Goal: Task Accomplishment & Management: Manage account settings

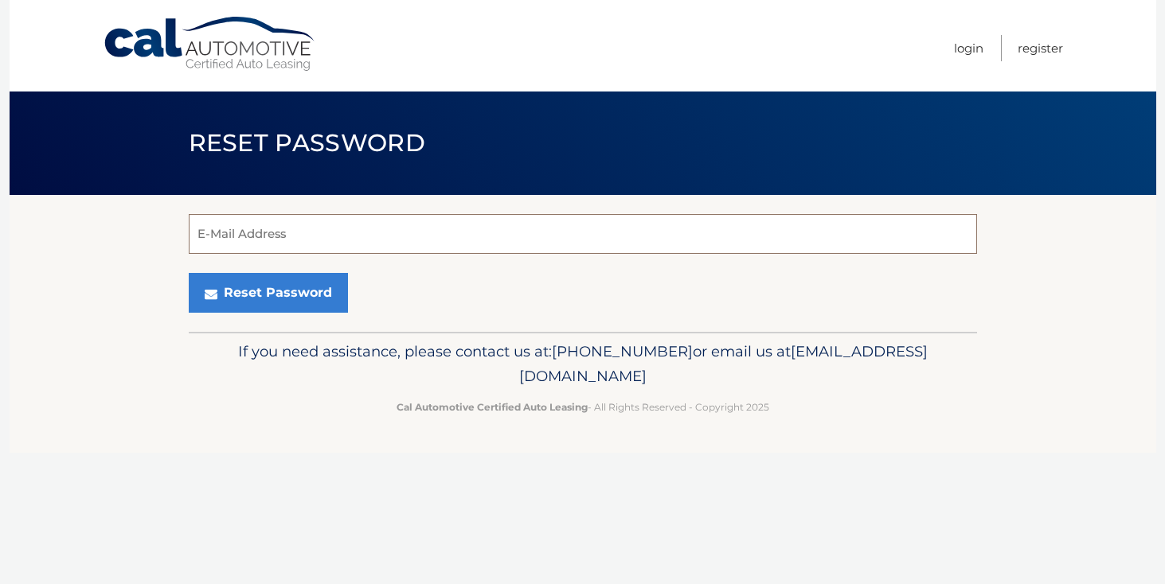
click at [420, 227] on input "E-Mail Address" at bounding box center [583, 234] width 788 height 40
type input "[EMAIL_ADDRESS][DOMAIN_NAME]"
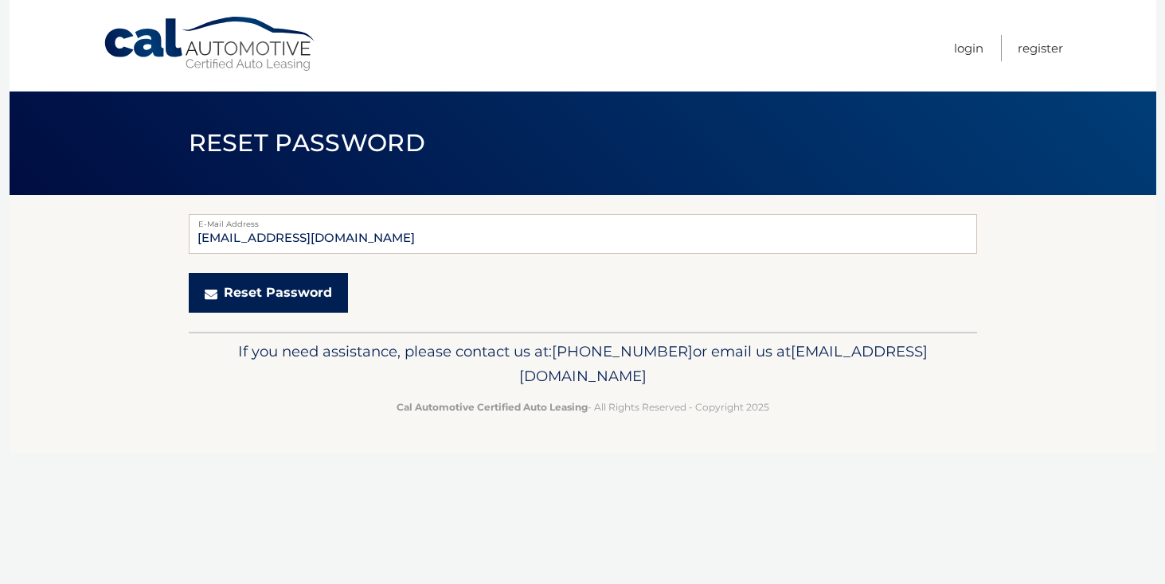
click at [299, 288] on button "Reset Password" at bounding box center [268, 293] width 159 height 40
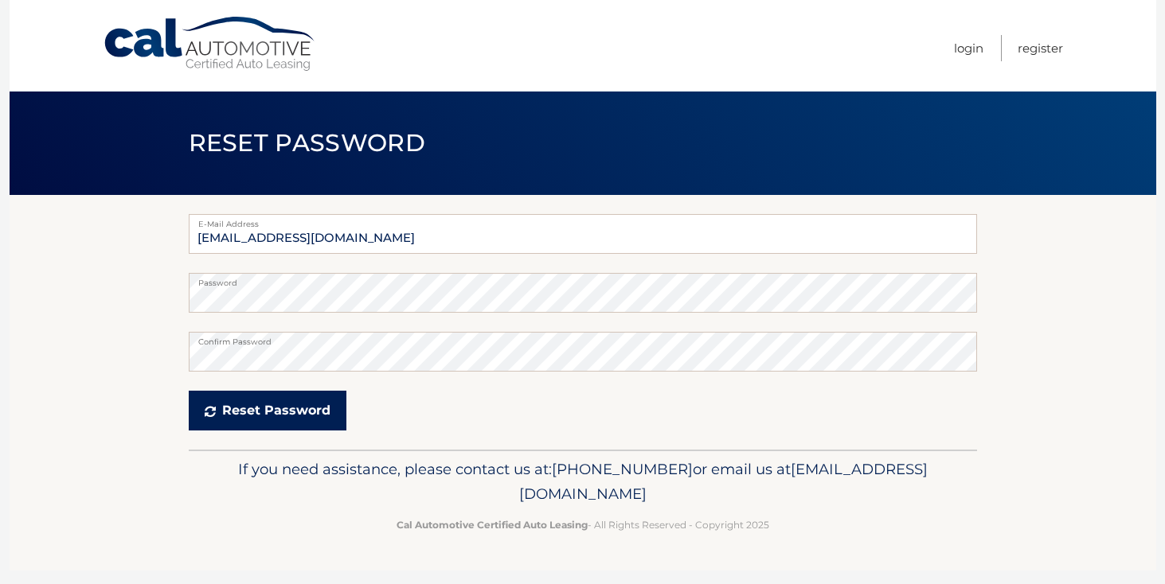
click at [302, 408] on button "Reset Password" at bounding box center [268, 411] width 158 height 40
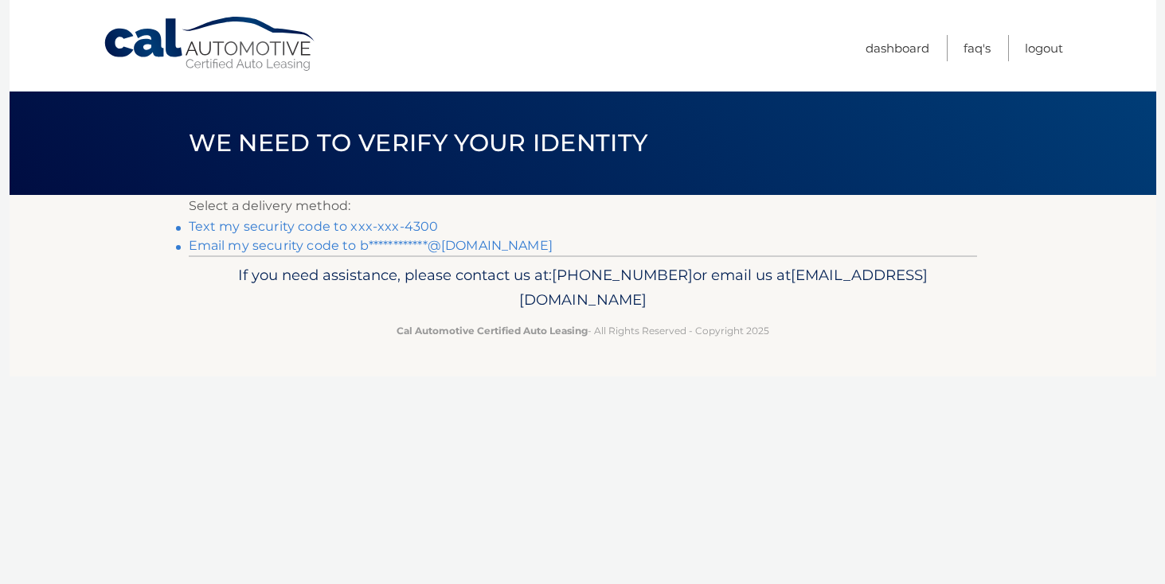
click at [295, 228] on link "Text my security code to xxx-xxx-4300" at bounding box center [314, 226] width 250 height 15
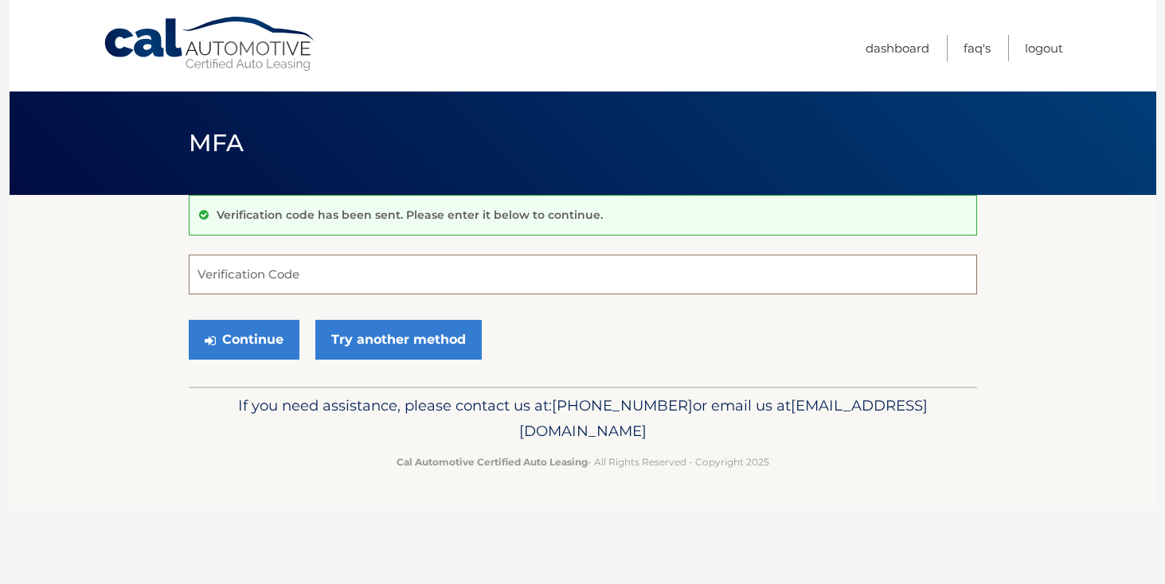
click at [285, 266] on input "Verification Code" at bounding box center [583, 275] width 788 height 40
click at [264, 268] on input "Verification Code" at bounding box center [583, 275] width 788 height 40
type input "575461"
click at [236, 334] on button "Continue" at bounding box center [244, 340] width 111 height 40
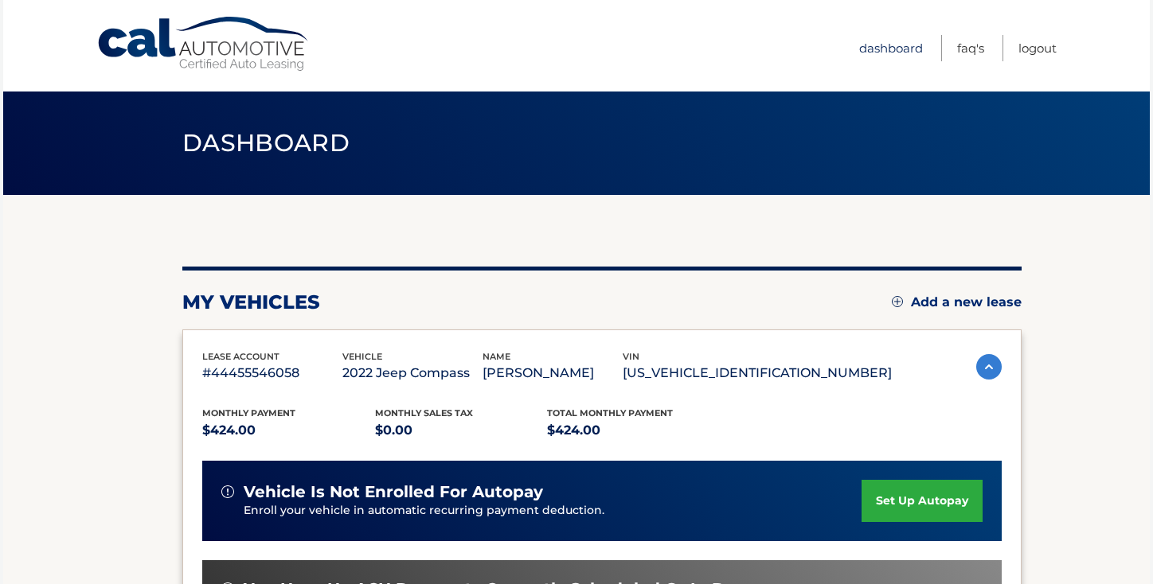
click at [888, 46] on link "Dashboard" at bounding box center [891, 48] width 64 height 26
click at [983, 368] on img at bounding box center [988, 366] width 25 height 25
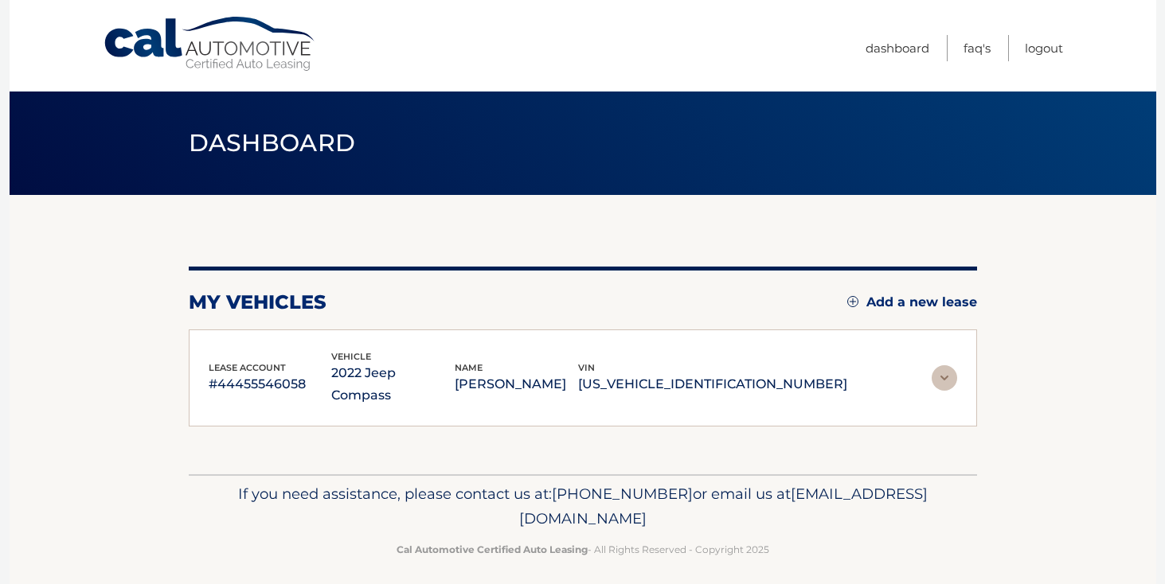
click at [937, 368] on img at bounding box center [943, 377] width 25 height 25
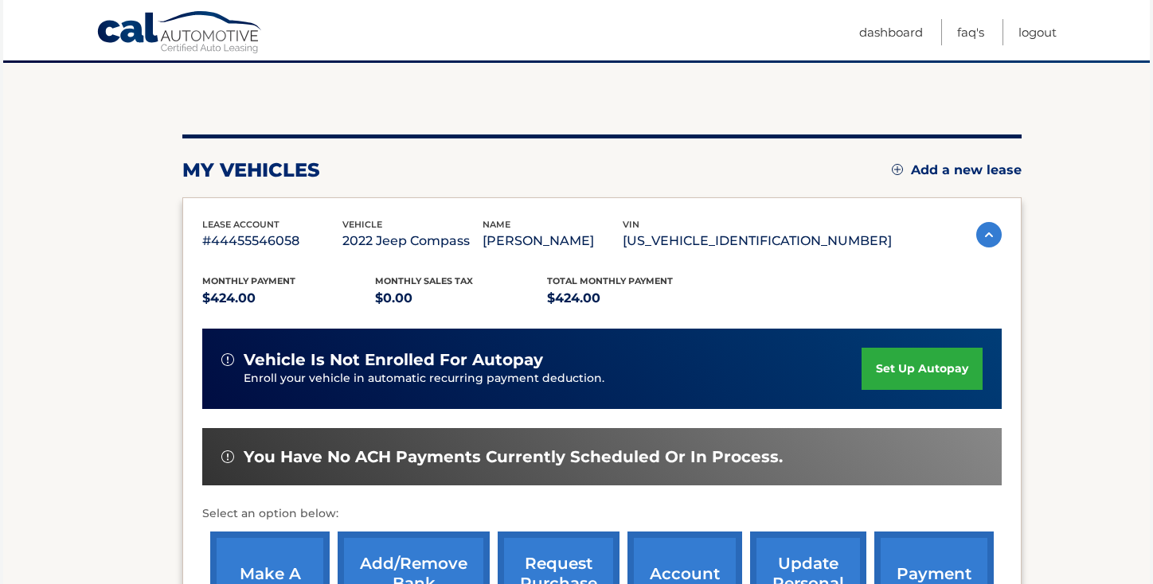
scroll to position [380, 0]
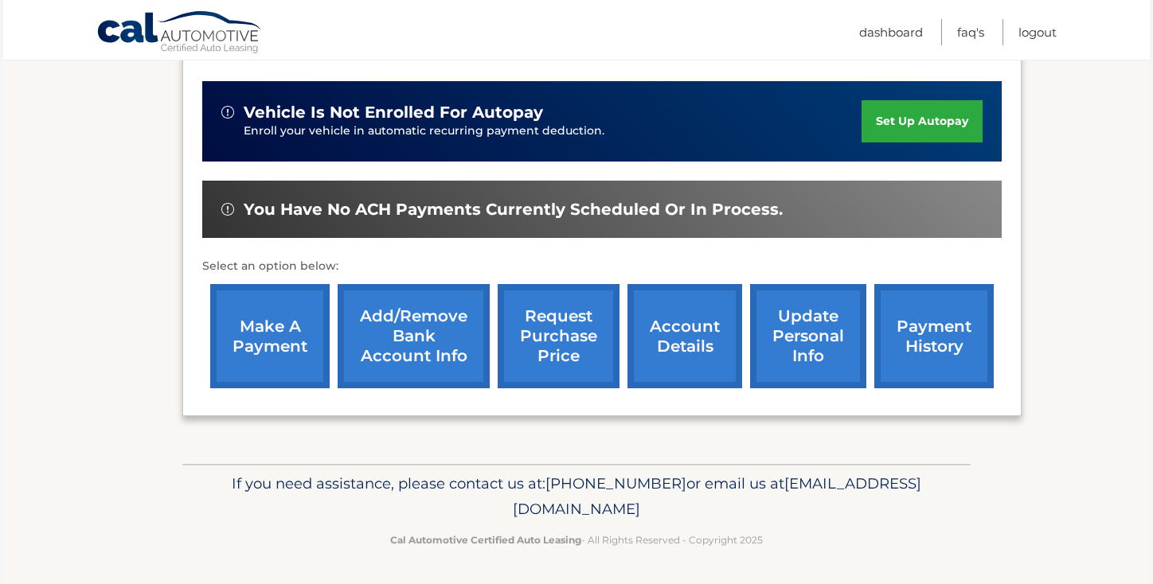
click at [691, 346] on link "account details" at bounding box center [684, 336] width 115 height 104
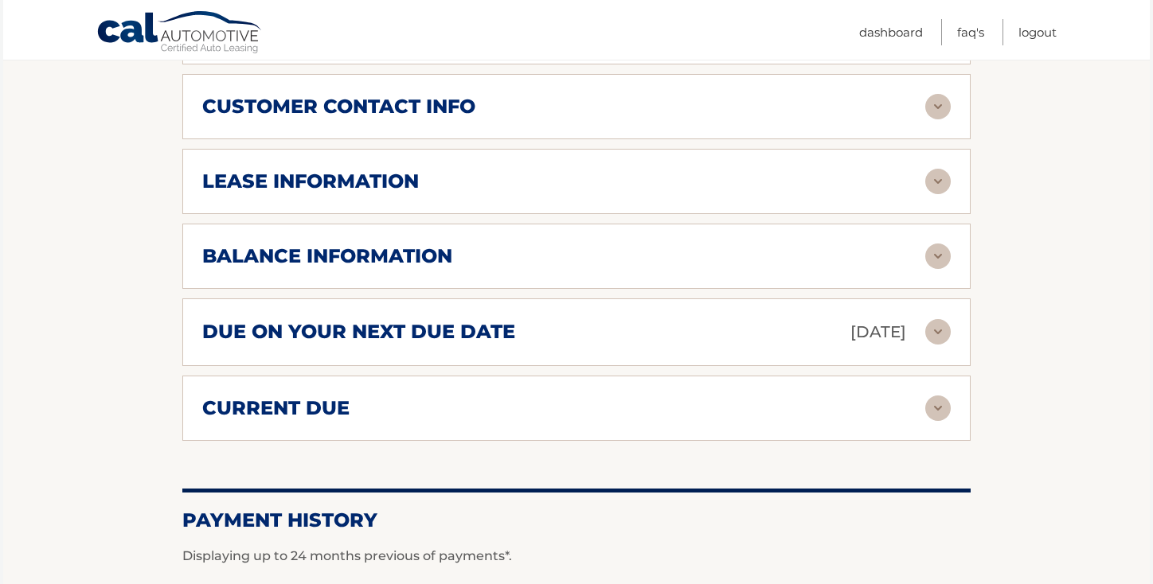
scroll to position [747, 0]
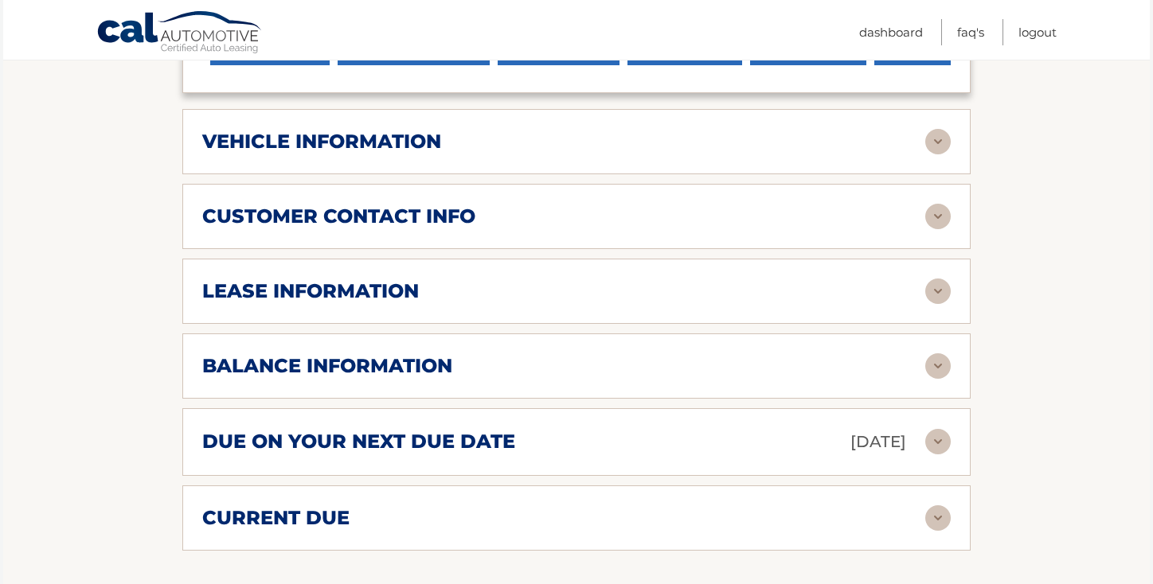
click at [777, 279] on div "lease information" at bounding box center [563, 291] width 723 height 24
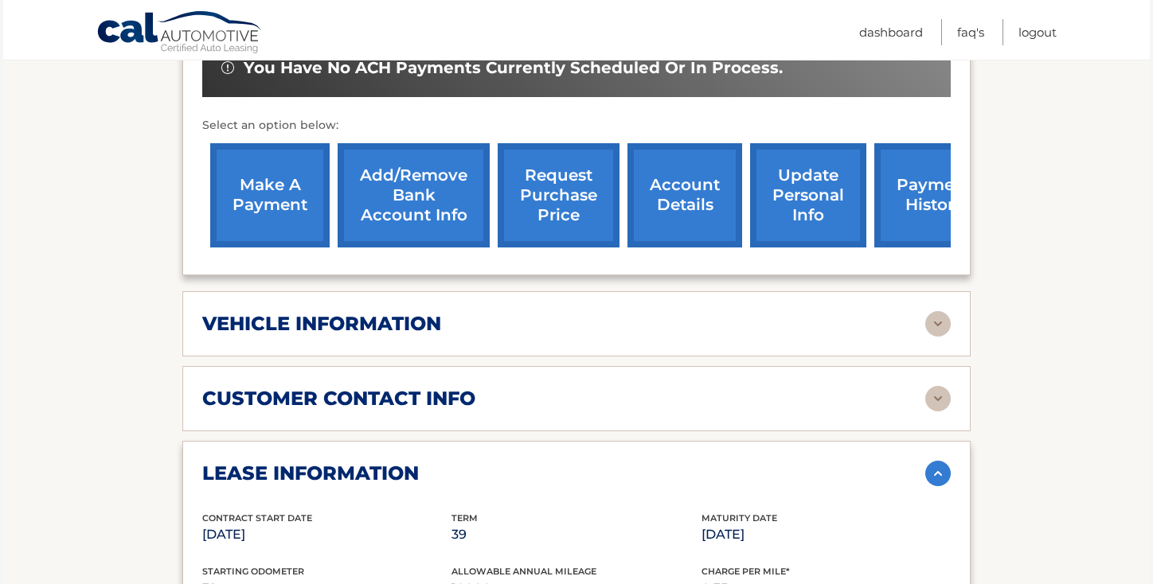
scroll to position [425, 0]
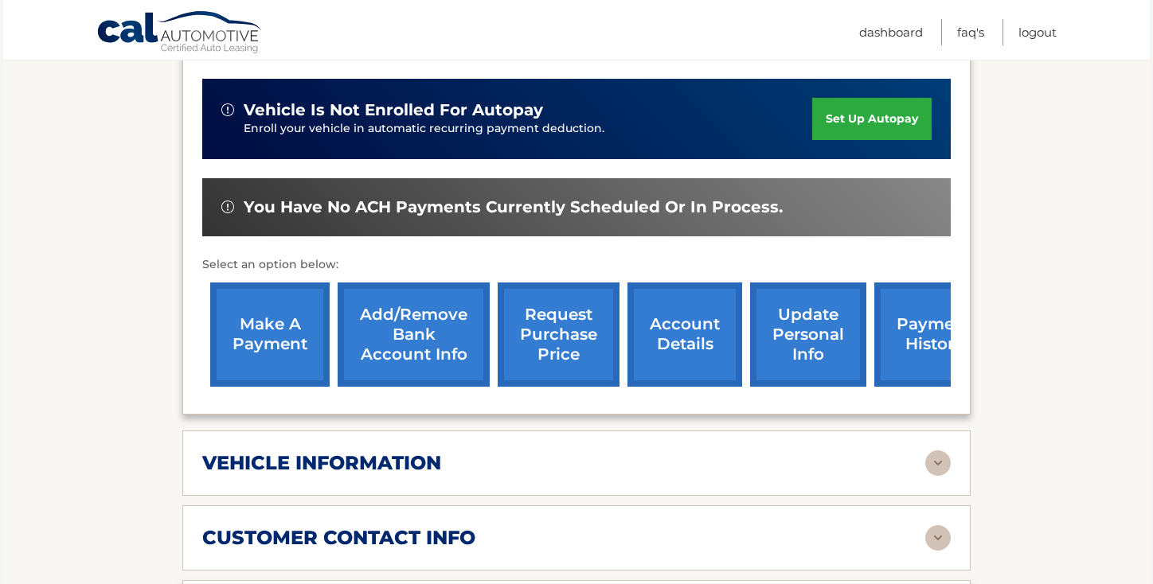
click at [514, 526] on div "customer contact info" at bounding box center [563, 538] width 723 height 24
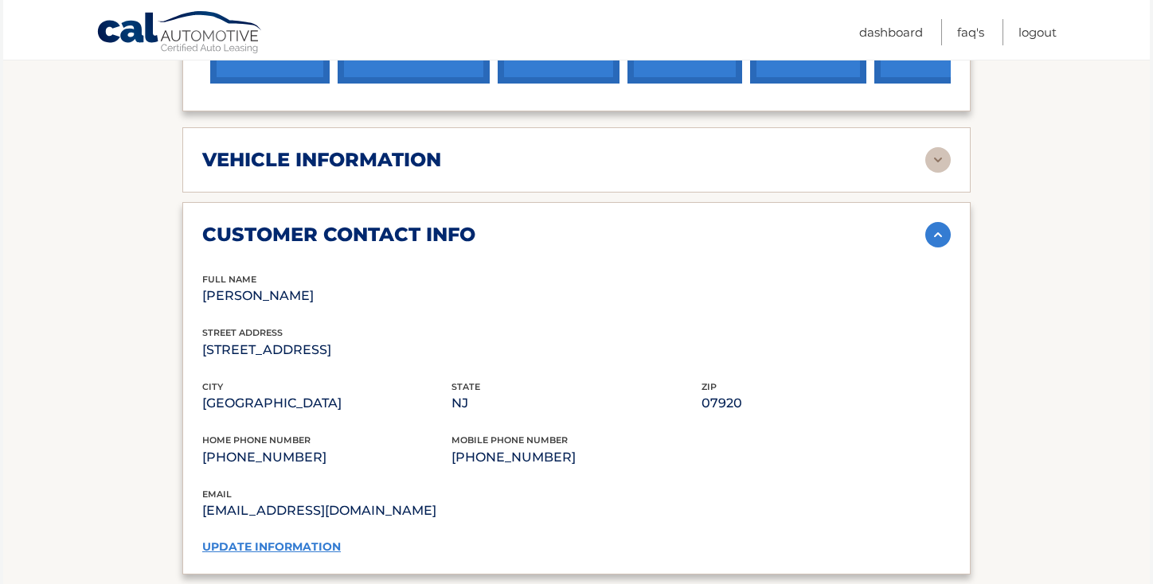
scroll to position [746, 0]
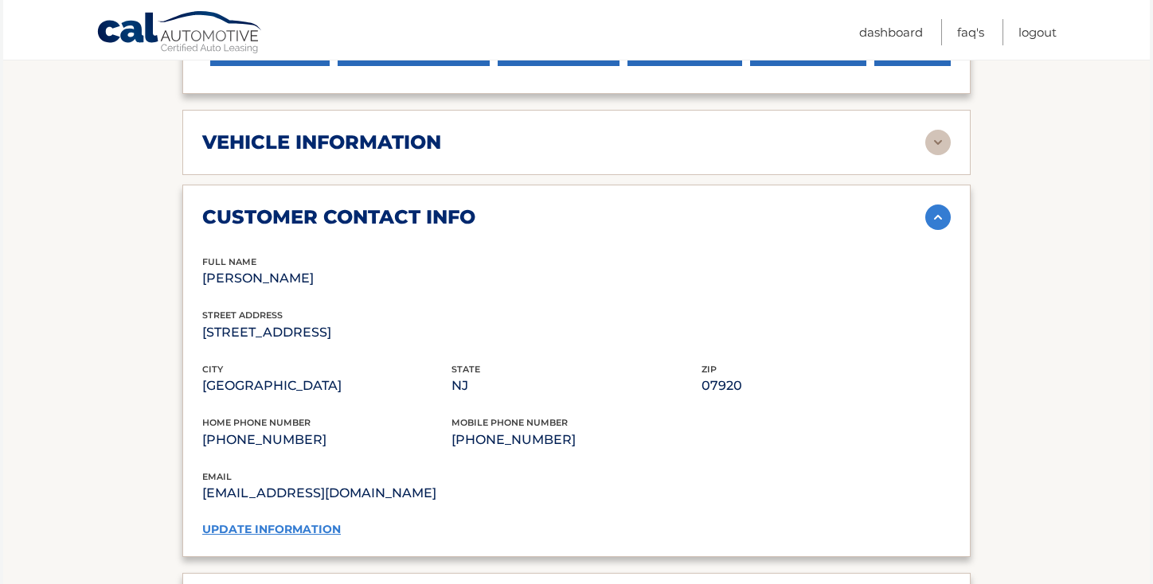
click at [274, 522] on link "update information" at bounding box center [271, 529] width 139 height 14
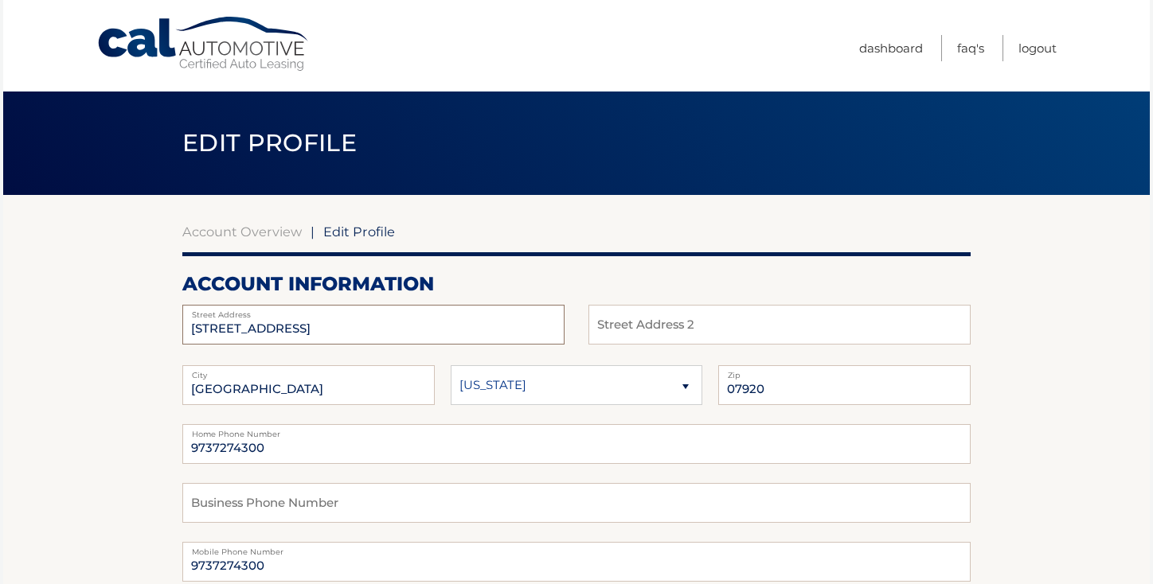
drag, startPoint x: 369, startPoint y: 322, endPoint x: 101, endPoint y: 339, distance: 268.8
drag, startPoint x: 364, startPoint y: 331, endPoint x: 131, endPoint y: 326, distance: 233.3
type input "1188 The Preserve Trail"
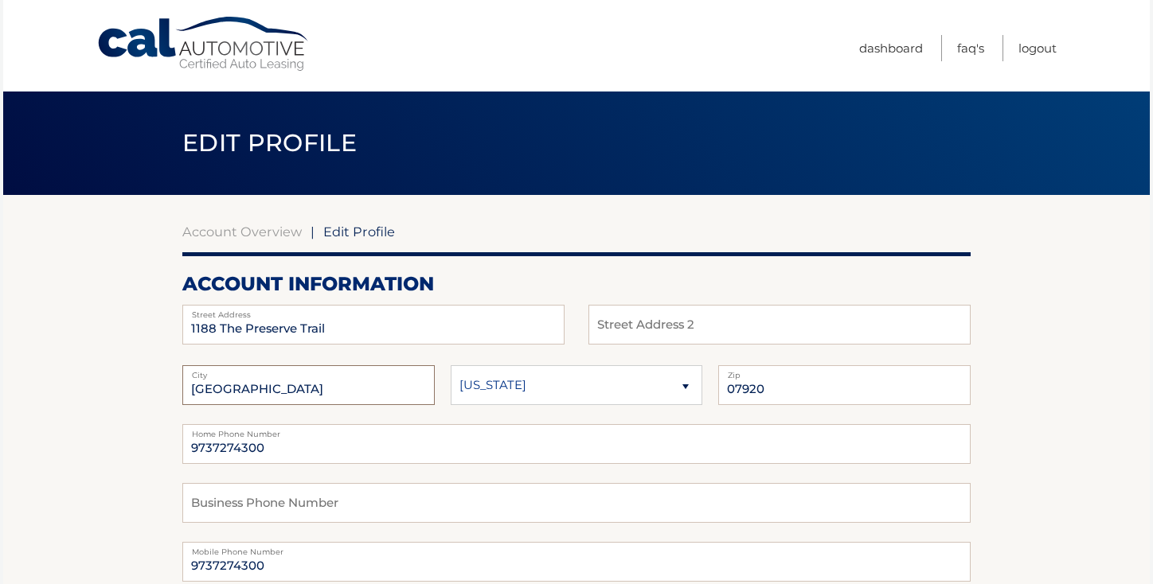
type input "Chapel Hill"
click at [524, 390] on select "Alaska Alabama Arkansas Arizona California" at bounding box center [577, 385] width 252 height 40
select select "NC"
click at [451, 365] on select "Alaska Alabama Arkansas Arizona California" at bounding box center [577, 385] width 252 height 40
drag, startPoint x: 786, startPoint y: 388, endPoint x: 662, endPoint y: 386, distance: 123.4
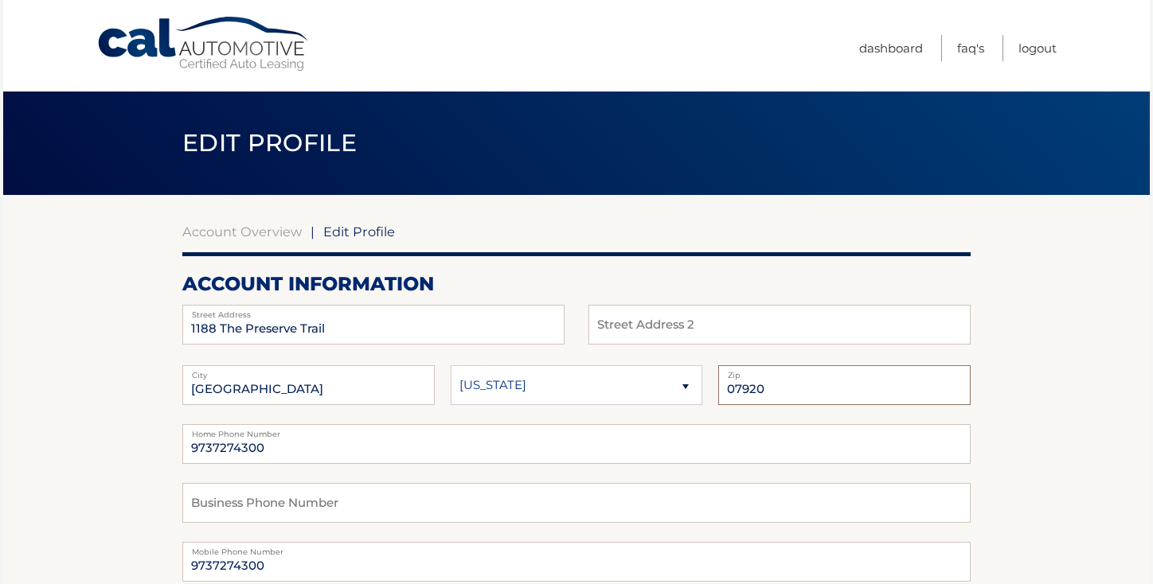
click at [660, 386] on fieldset "Chapel Hill City Alaska Alabama Arkansas State 07920 Zip" at bounding box center [576, 394] width 788 height 59
type input "27517"
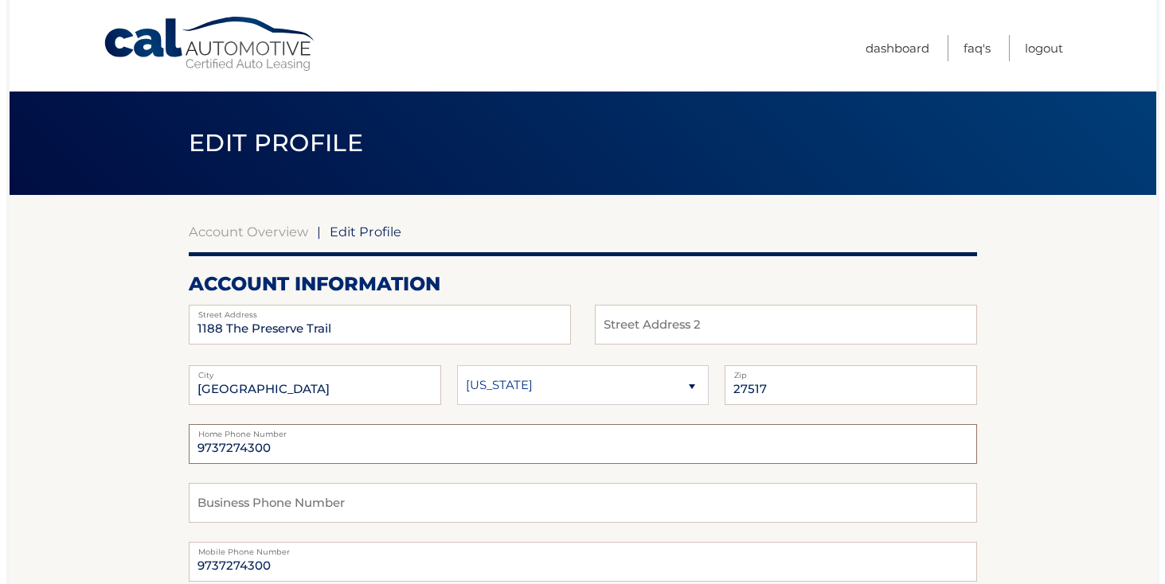
scroll to position [283, 0]
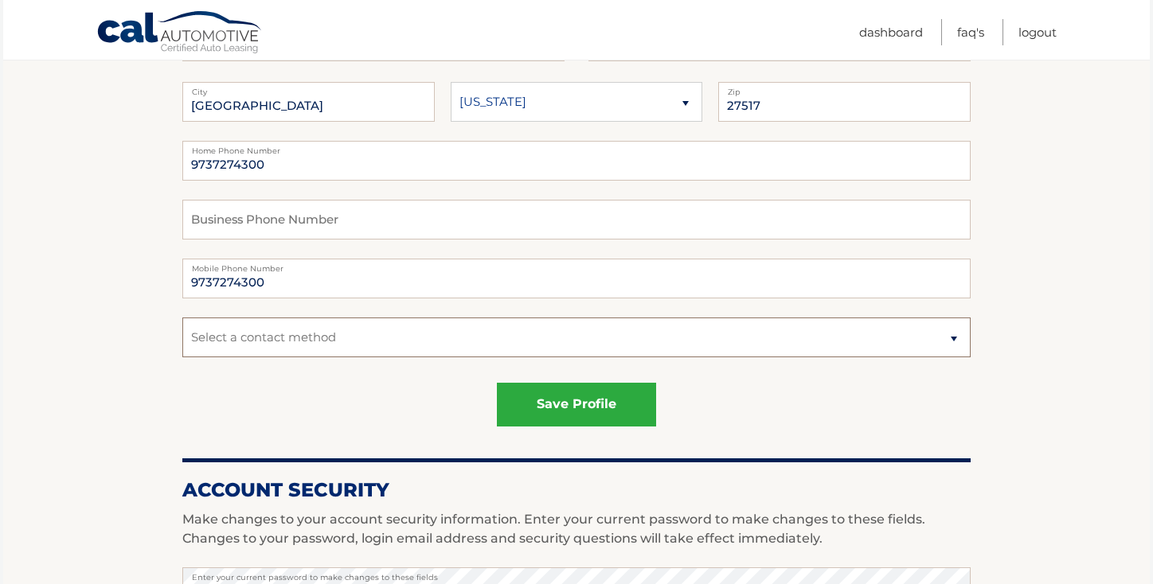
click at [681, 350] on select "Select a contact method Mobile Home" at bounding box center [576, 338] width 788 height 40
click at [182, 318] on select "Select a contact method Mobile Home" at bounding box center [576, 338] width 788 height 40
click at [668, 350] on select "Select a contact method Mobile Home" at bounding box center [576, 338] width 788 height 40
select select "1"
click at [182, 318] on select "Select a contact method Mobile Home" at bounding box center [576, 338] width 788 height 40
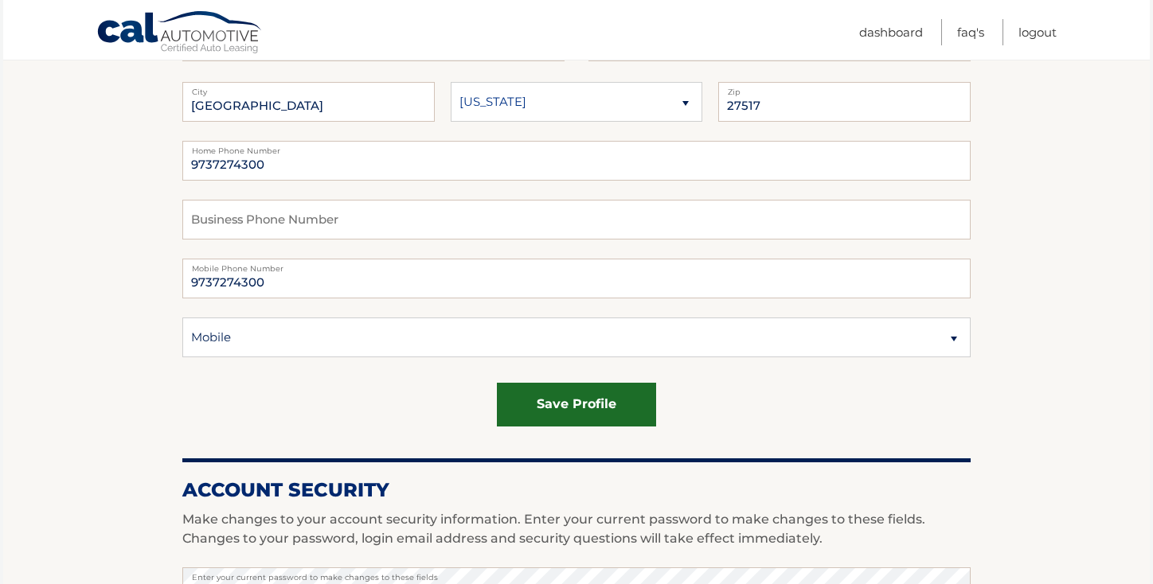
click at [601, 404] on button "save profile" at bounding box center [576, 405] width 159 height 44
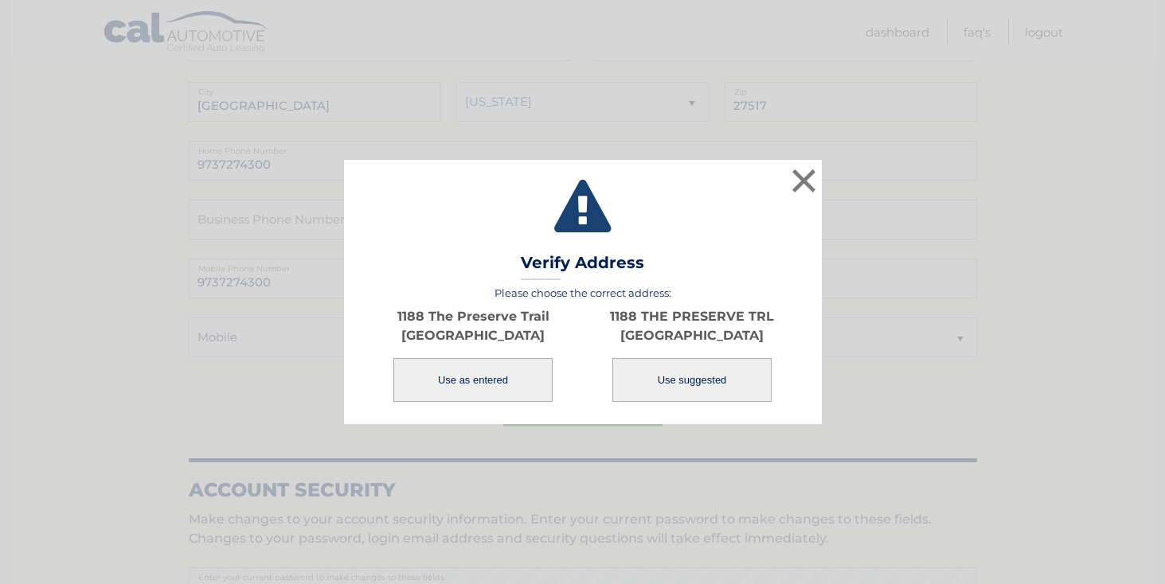
click at [722, 388] on button "Use suggested" at bounding box center [691, 380] width 159 height 44
type input "1188 THE PRESERVE TRL"
type input "CHAPEL HILL"
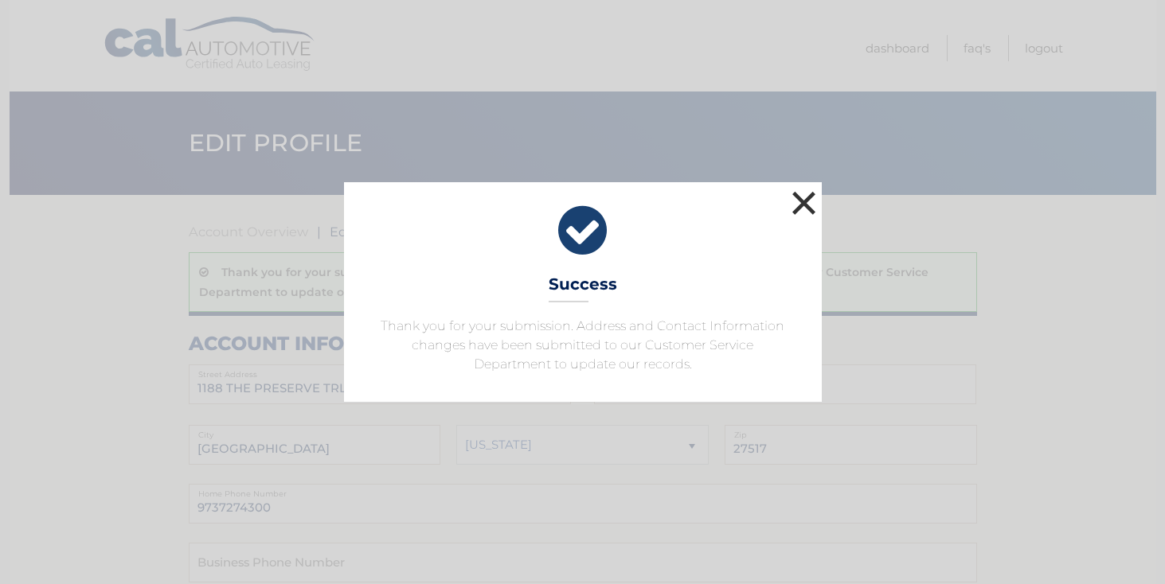
click at [804, 201] on button "×" at bounding box center [804, 203] width 32 height 32
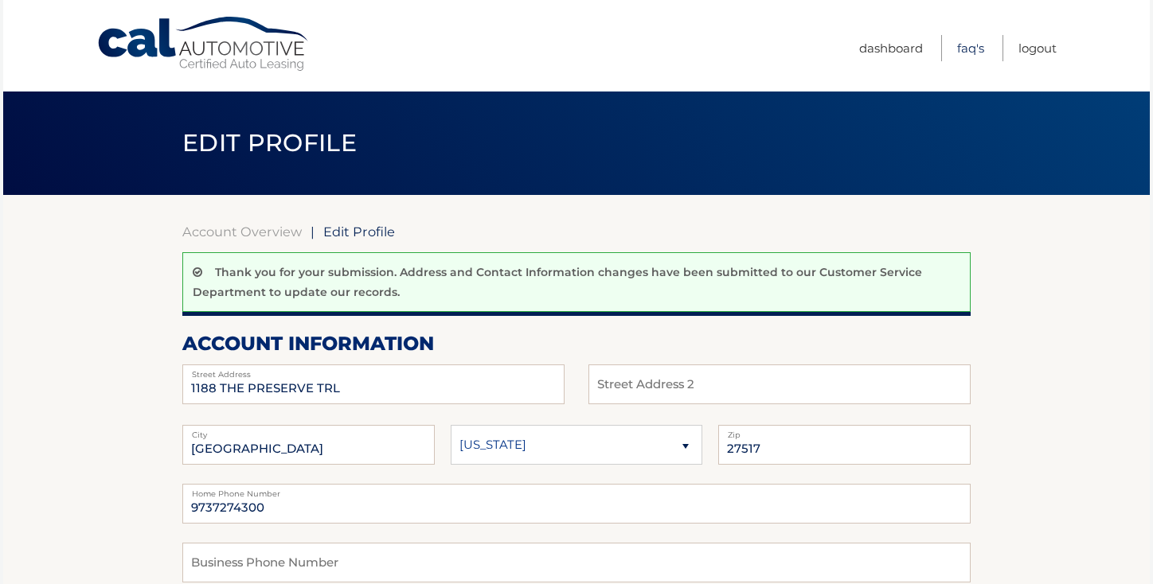
click at [961, 46] on link "FAQ's" at bounding box center [970, 48] width 27 height 26
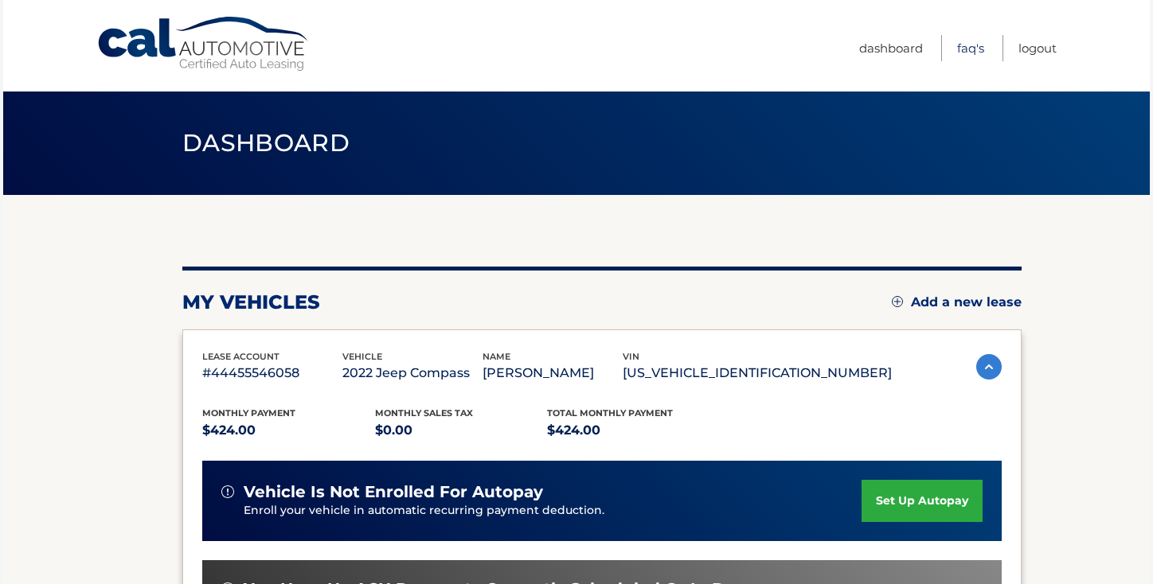
click at [974, 49] on link "FAQ's" at bounding box center [970, 48] width 27 height 26
